Goal: Task Accomplishment & Management: Use online tool/utility

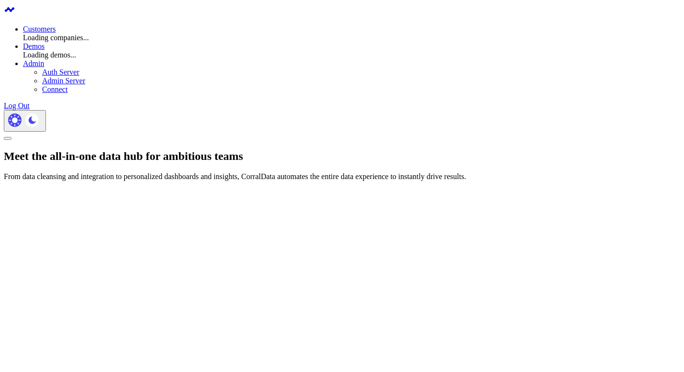
click at [56, 25] on link "Customers" at bounding box center [39, 29] width 33 height 8
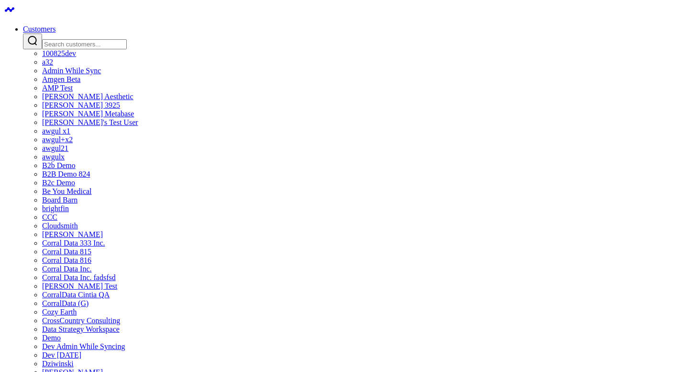
click at [127, 39] on input "Search customers input" at bounding box center [84, 44] width 85 height 10
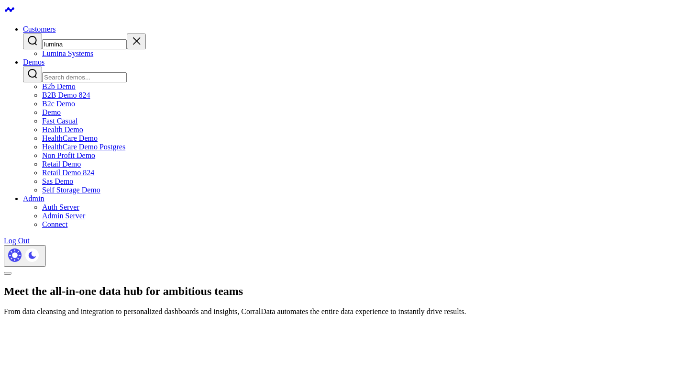
type input "lumina"
click at [93, 57] on link "Lumina Systems" at bounding box center [67, 53] width 51 height 8
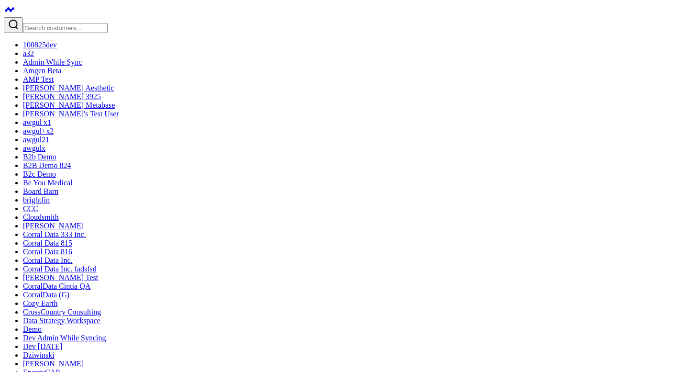
type input "products analysis"
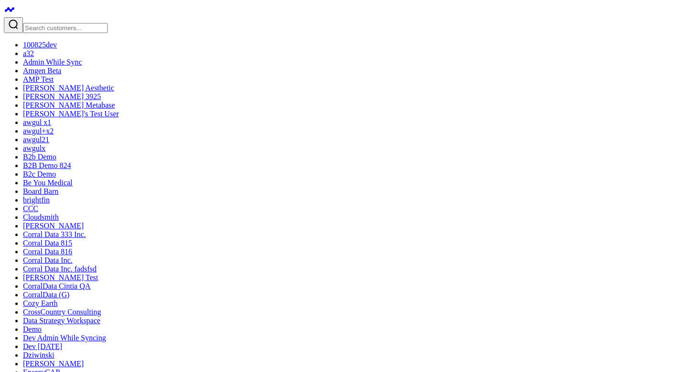
drag, startPoint x: 351, startPoint y: 108, endPoint x: 445, endPoint y: 113, distance: 94.4
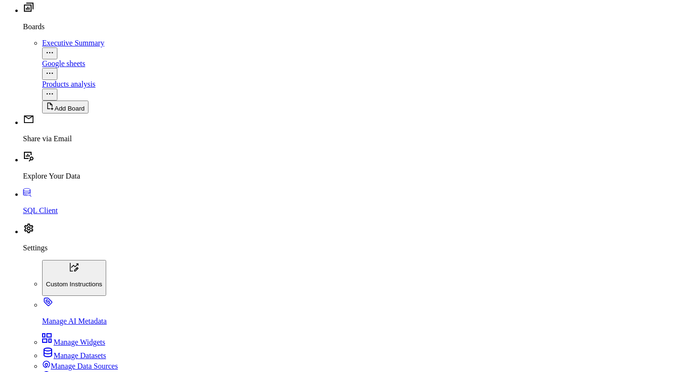
scroll to position [1053, 0]
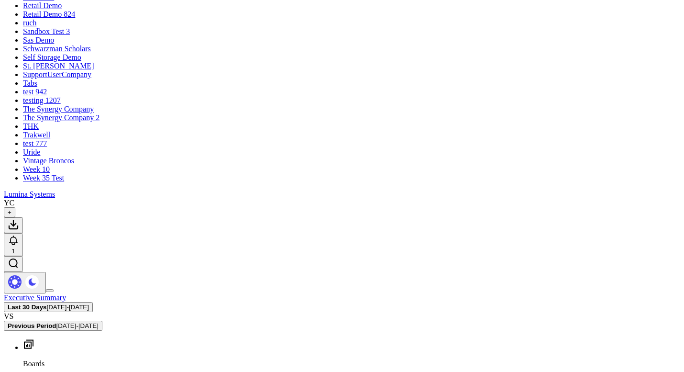
scroll to position [765, 0]
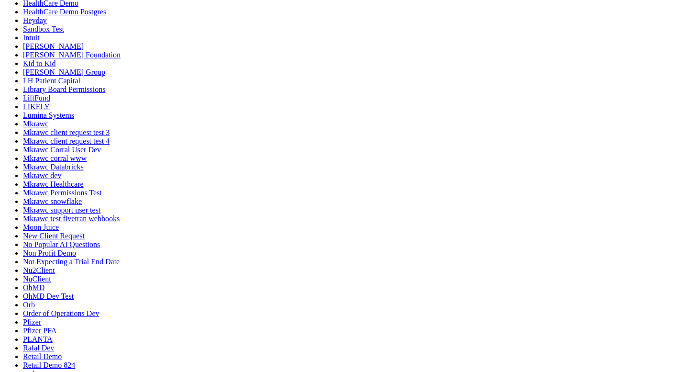
scroll to position [512, 0]
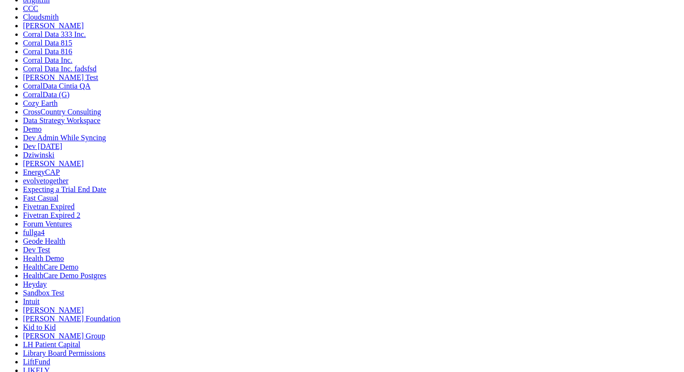
scroll to position [102, 0]
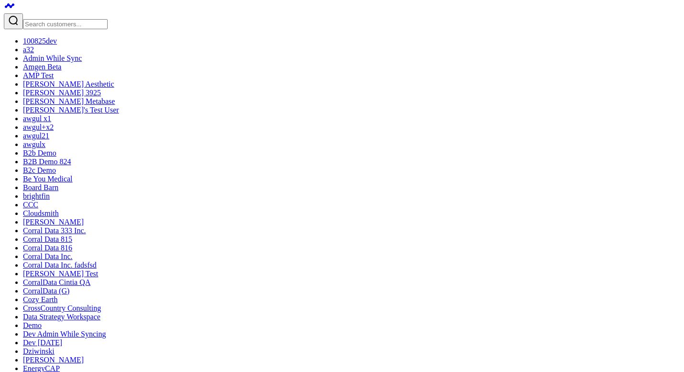
scroll to position [0, 0]
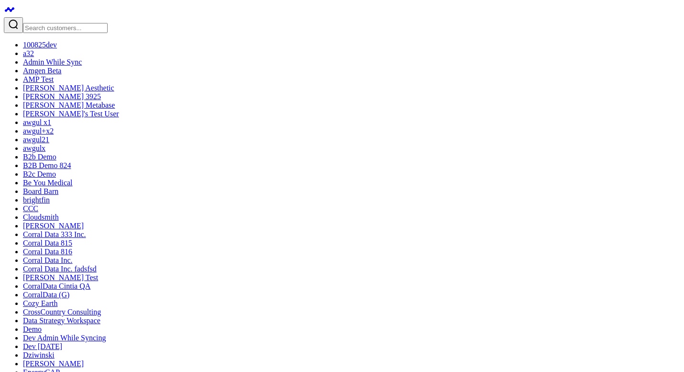
drag, startPoint x: 527, startPoint y: 99, endPoint x: 530, endPoint y: 93, distance: 6.4
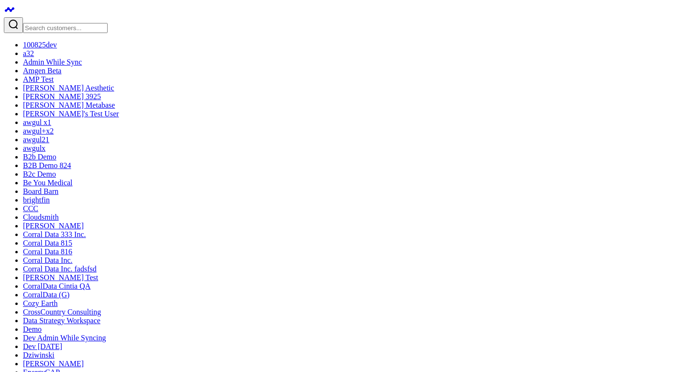
type textarea "how to create a filter for my products"
